Goal: Task Accomplishment & Management: Manage account settings

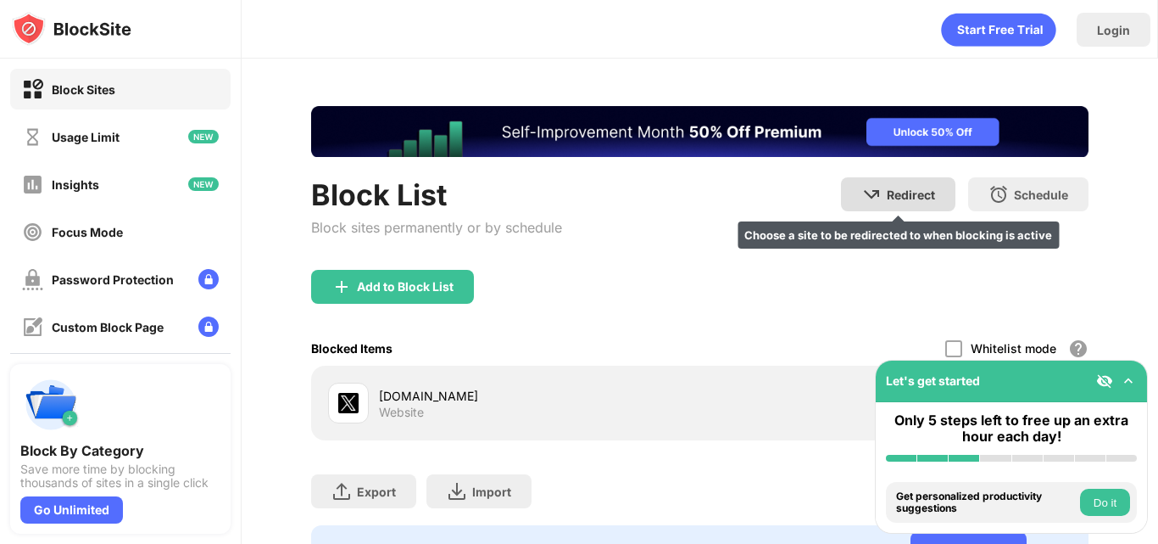
scroll to position [89, 0]
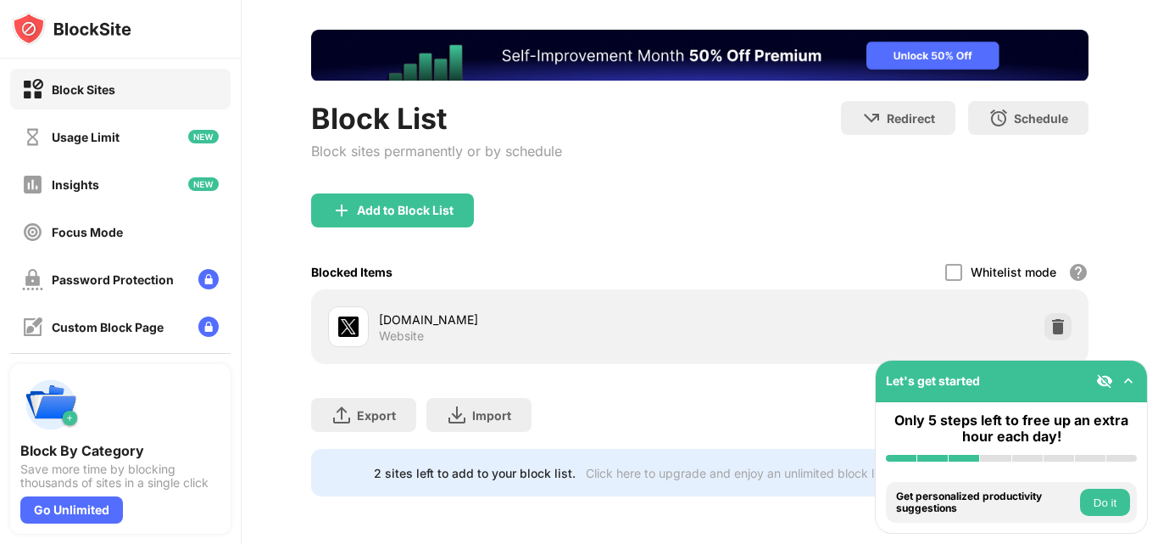
click at [1045, 323] on div at bounding box center [1058, 326] width 27 height 27
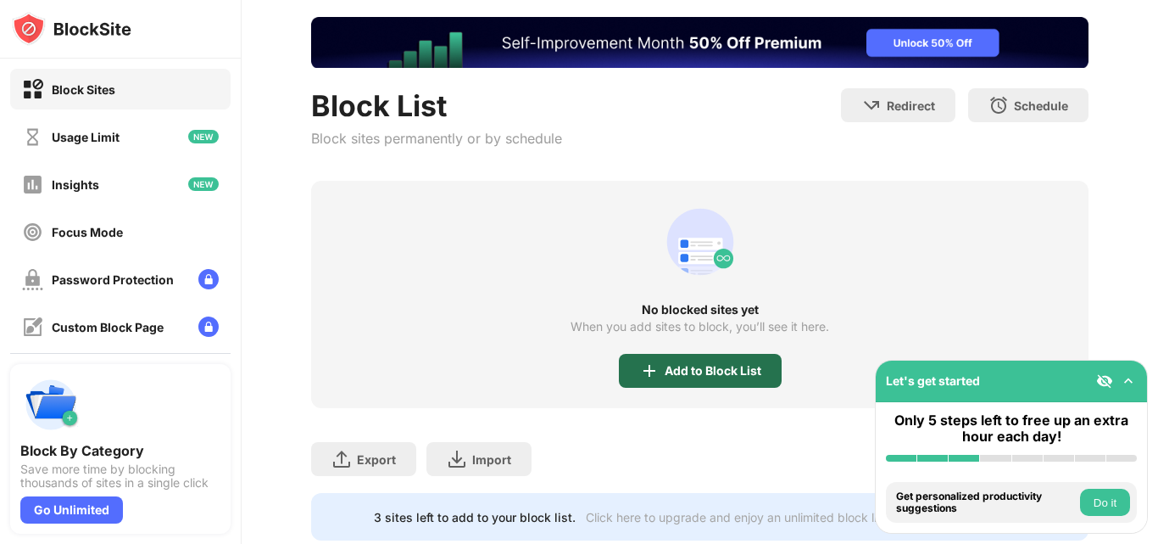
click at [639, 376] on img at bounding box center [649, 370] width 20 height 20
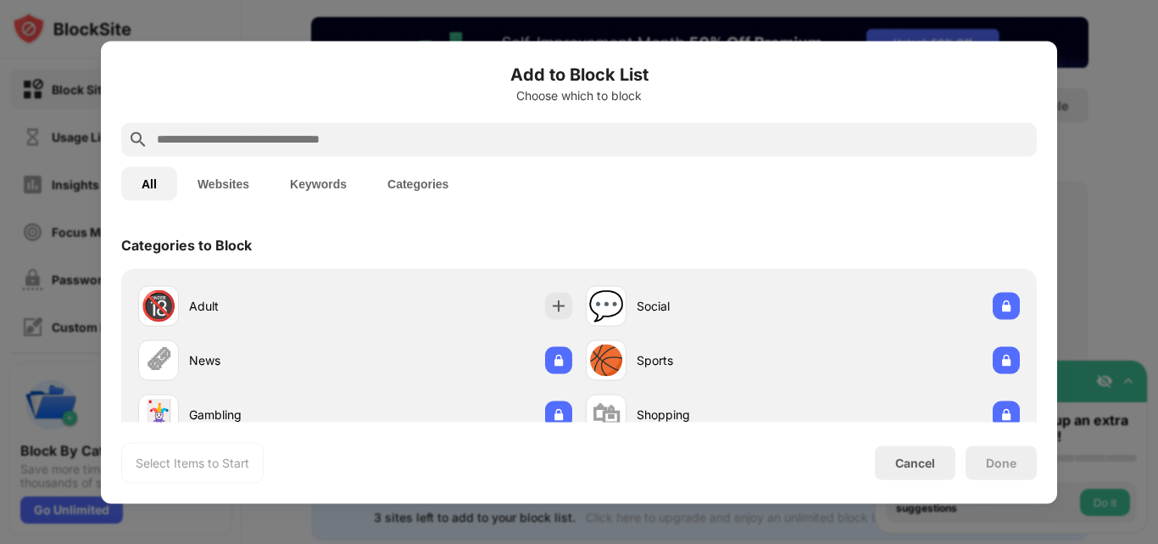
click at [325, 131] on input "text" at bounding box center [592, 139] width 875 height 20
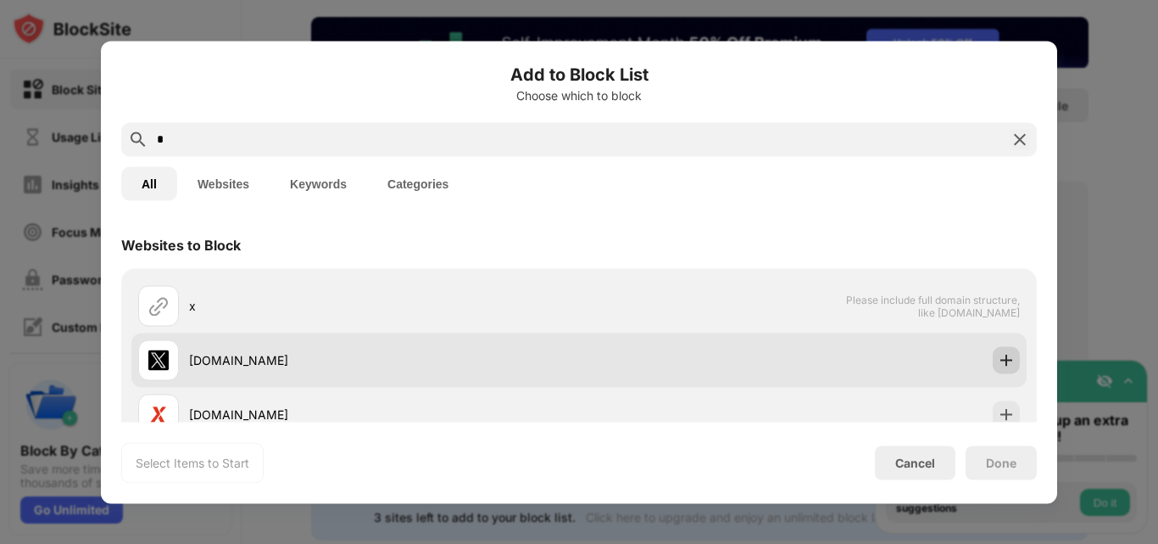
type input "*"
click at [999, 367] on img at bounding box center [1006, 359] width 17 height 17
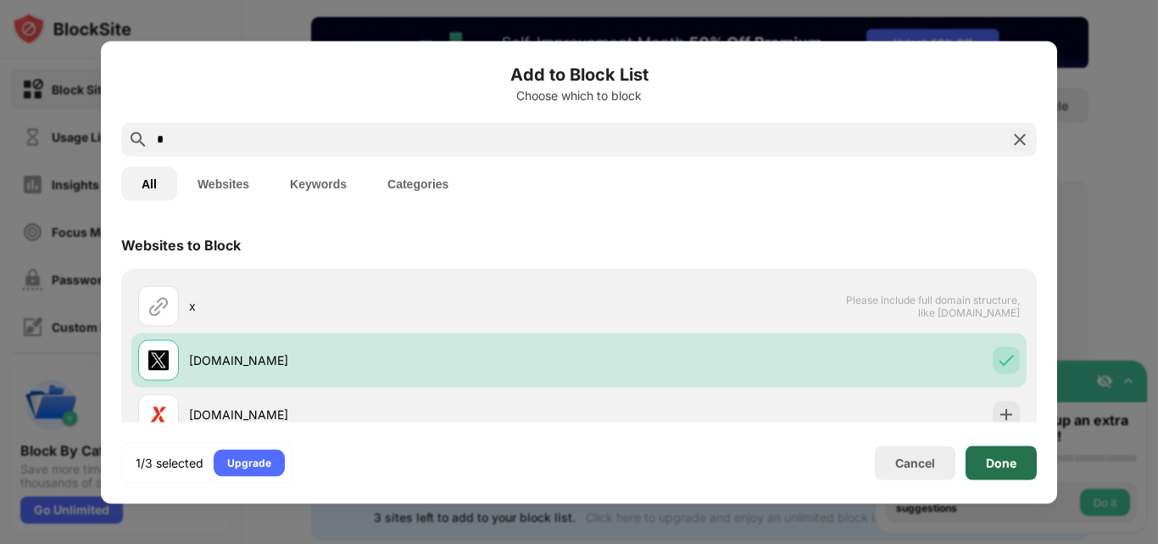
click at [984, 475] on div "Done" at bounding box center [1001, 462] width 71 height 34
